Goal: Obtain resource: Download file/media

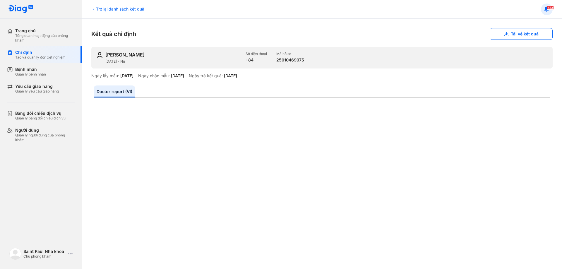
click at [547, 8] on span "483" at bounding box center [550, 8] width 7 height 4
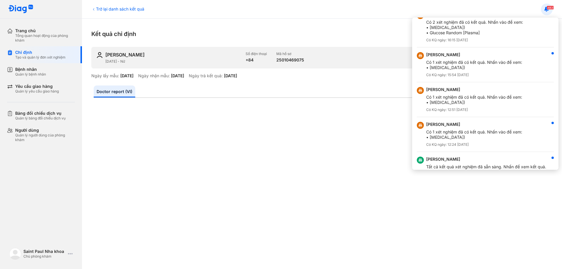
scroll to position [176, 0]
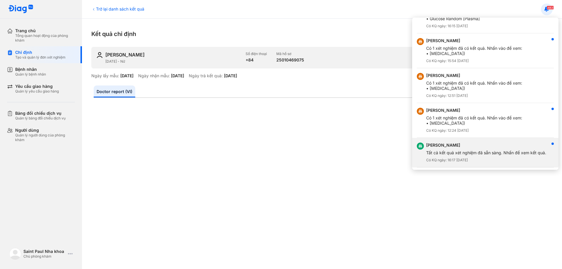
click at [487, 145] on div "VÕ THỊ HAY" at bounding box center [486, 144] width 120 height 5
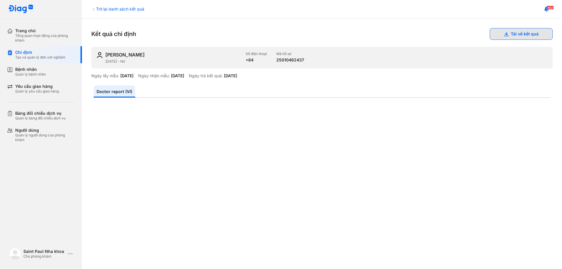
click at [506, 31] on button "Tải về kết quả" at bounding box center [520, 34] width 63 height 12
click at [548, 8] on span "482" at bounding box center [550, 8] width 7 height 4
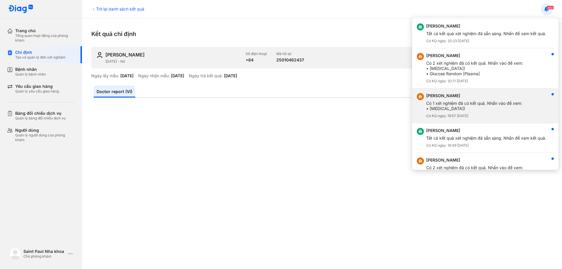
scroll to position [59, 0]
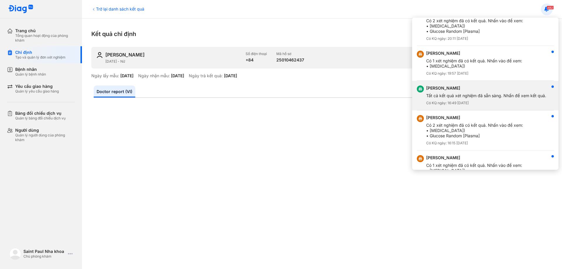
click at [483, 101] on div "Có KQ ngày: 16:49 14/08/2025" at bounding box center [486, 103] width 120 height 5
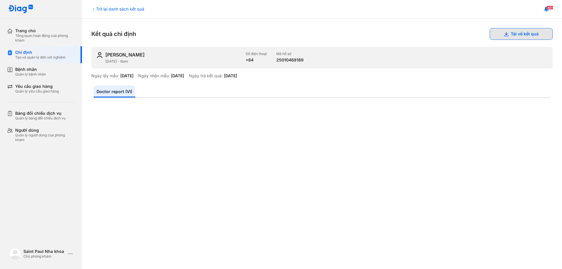
click at [537, 37] on button "Tải về kết quả" at bounding box center [520, 34] width 63 height 12
